Goal: Obtain resource: Download file/media

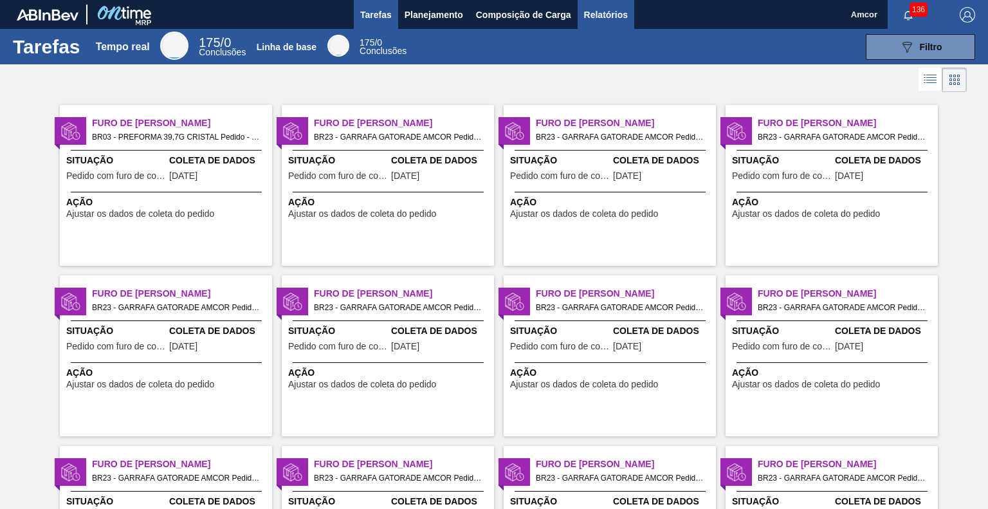
click at [608, 8] on font "Relatórios" at bounding box center [606, 14] width 44 height 15
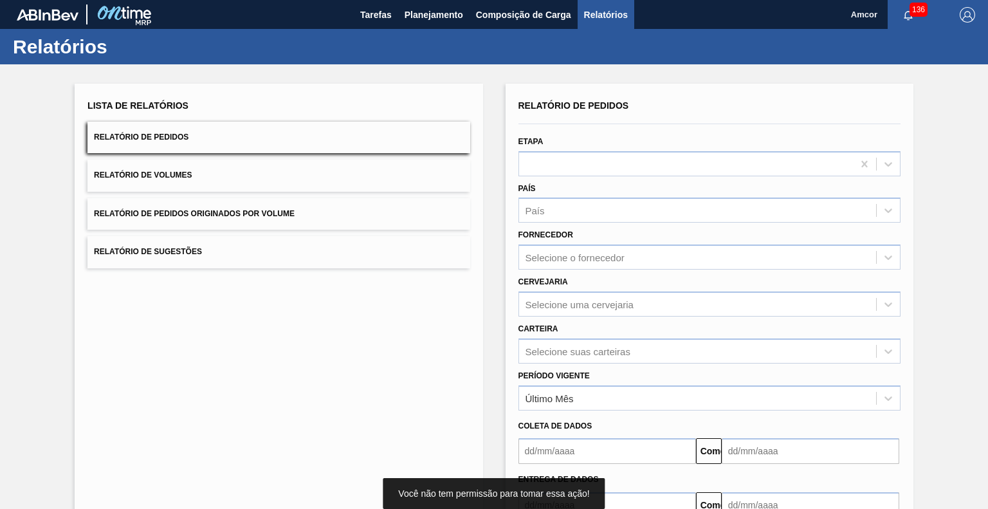
click at [568, 179] on div "País País" at bounding box center [709, 201] width 382 height 44
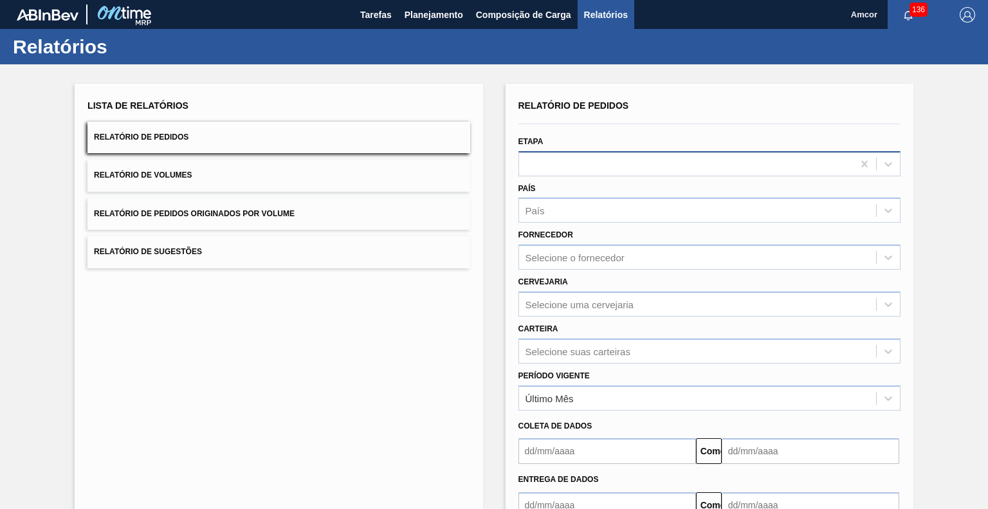
click at [577, 159] on div at bounding box center [686, 163] width 334 height 19
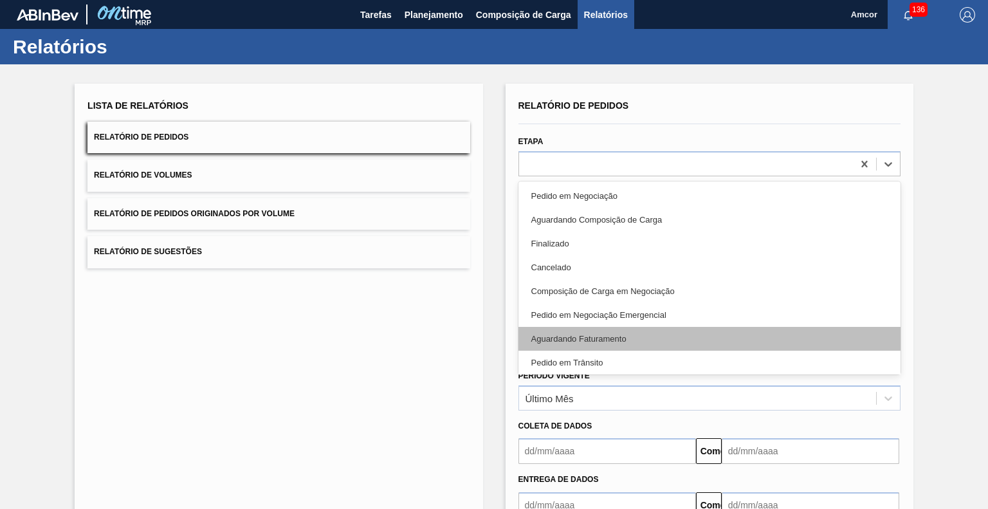
click at [587, 338] on font "Aguardando Faturamento" at bounding box center [578, 339] width 95 height 10
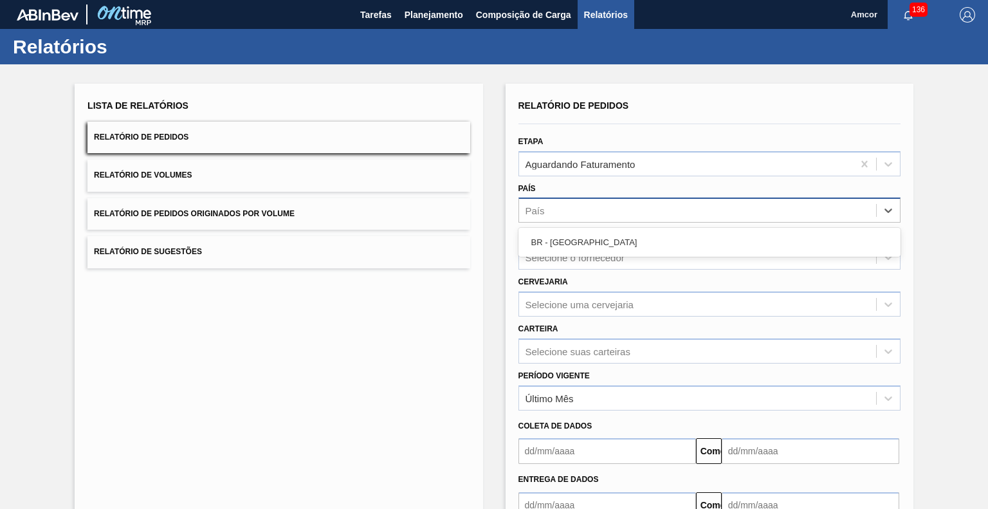
click at [568, 206] on div "País" at bounding box center [697, 210] width 357 height 19
click at [611, 238] on div "BR - [GEOGRAPHIC_DATA]" at bounding box center [709, 242] width 382 height 24
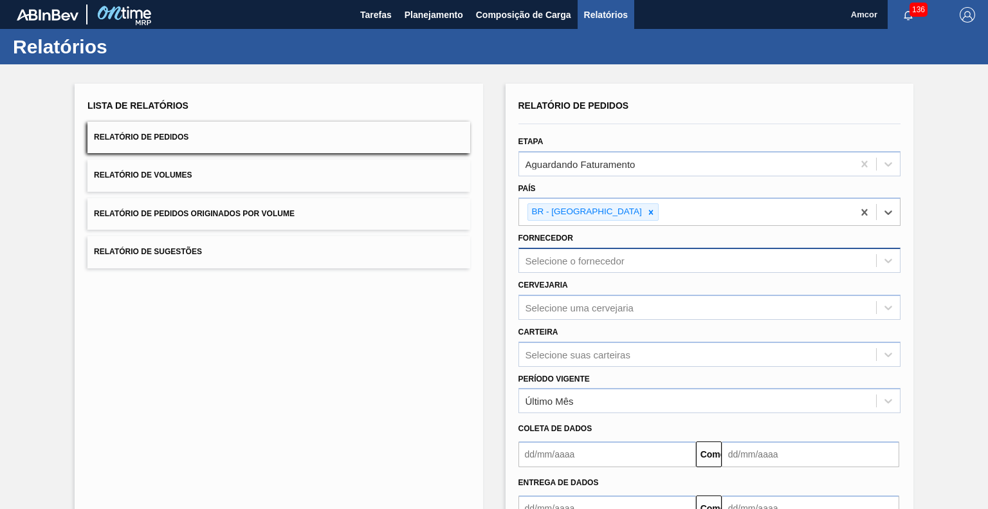
click at [617, 251] on div "Selecione o fornecedor" at bounding box center [697, 260] width 357 height 19
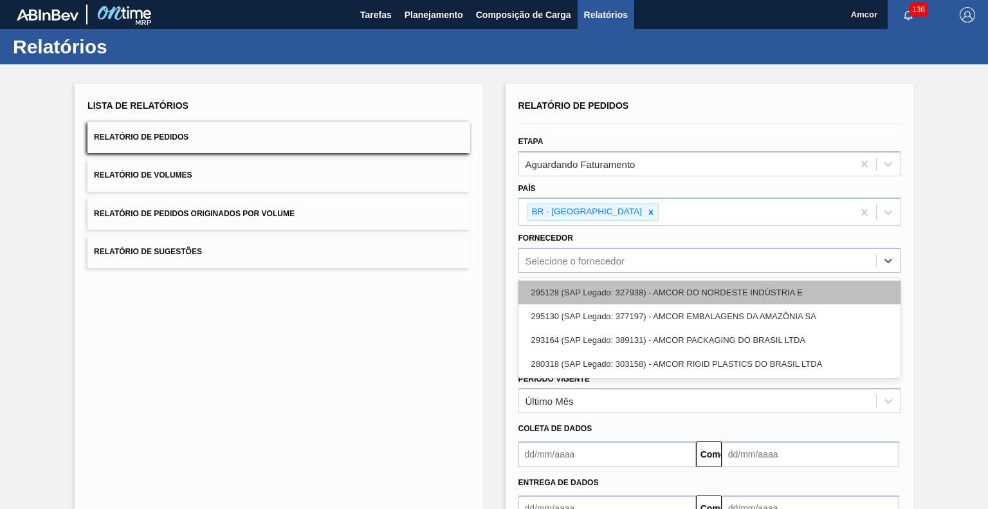
click at [671, 289] on font "295128 (SAP Legado: 327938) - AMCOR DO NORDESTE INDÚSTRIA E" at bounding box center [666, 292] width 271 height 10
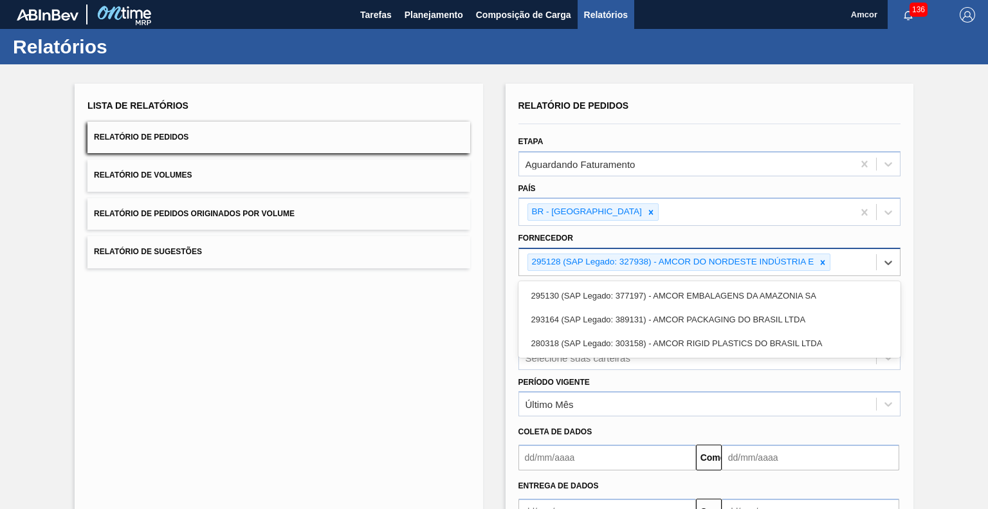
click at [844, 261] on div "295128 (SAP Legado: 327938) - AMCOR DO NORDESTE INDÚSTRIA E" at bounding box center [697, 262] width 357 height 26
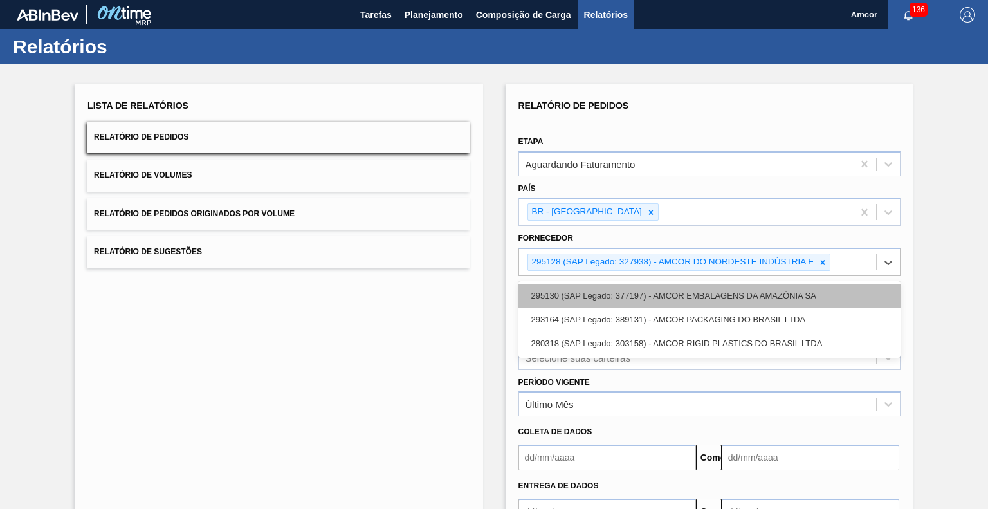
click at [810, 294] on font "295130 (SAP Legado: 377197) - AMCOR EMBALAGENS DA AMAZÔNIA SA" at bounding box center [673, 296] width 285 height 10
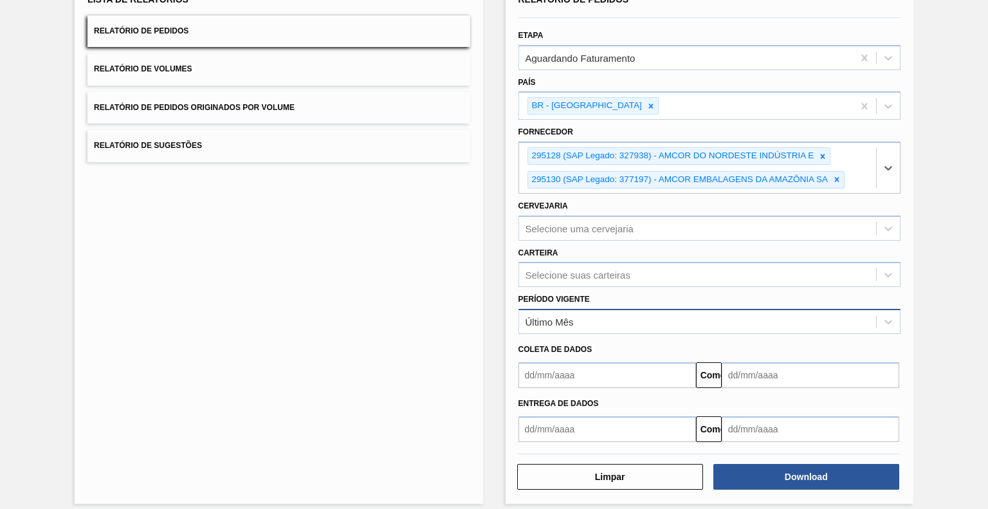
scroll to position [113, 0]
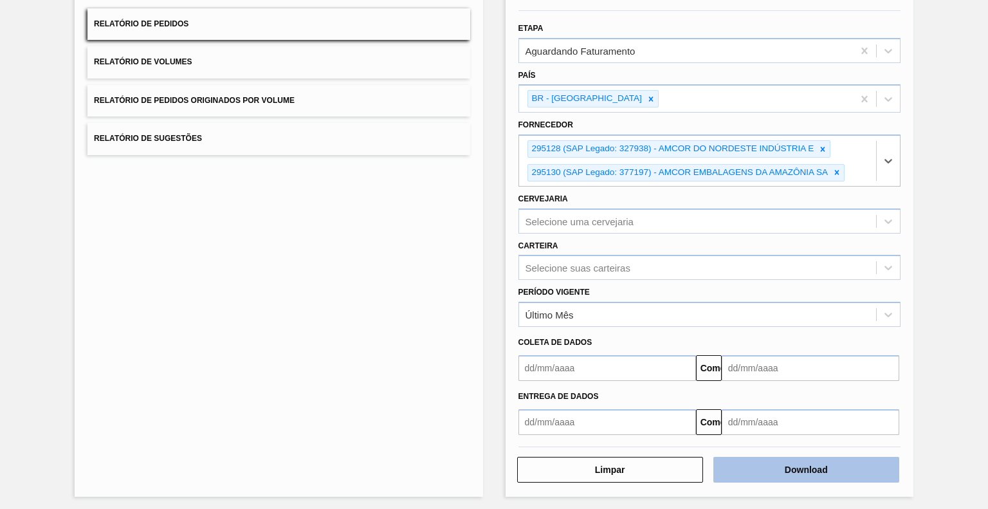
click at [764, 467] on button "Download" at bounding box center [806, 470] width 186 height 26
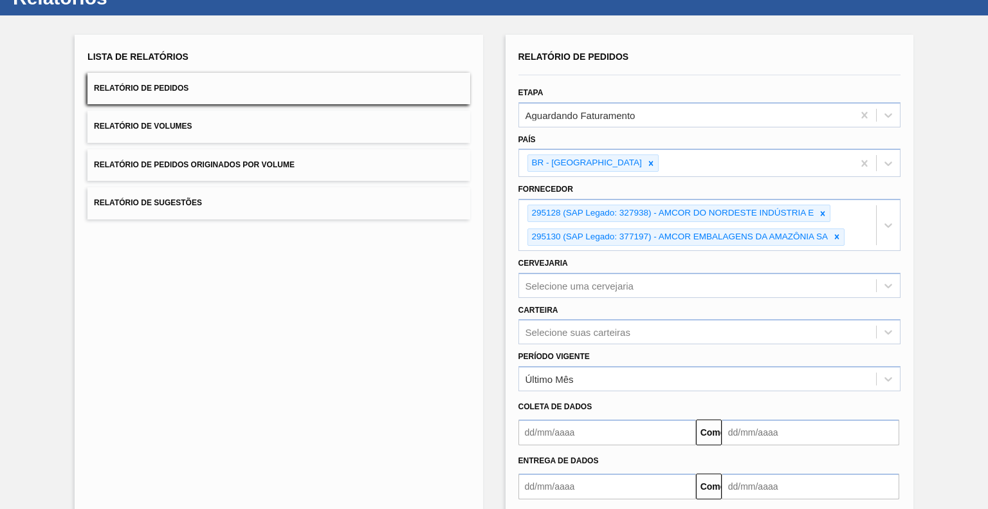
scroll to position [0, 0]
